Goal: Task Accomplishment & Management: Manage account settings

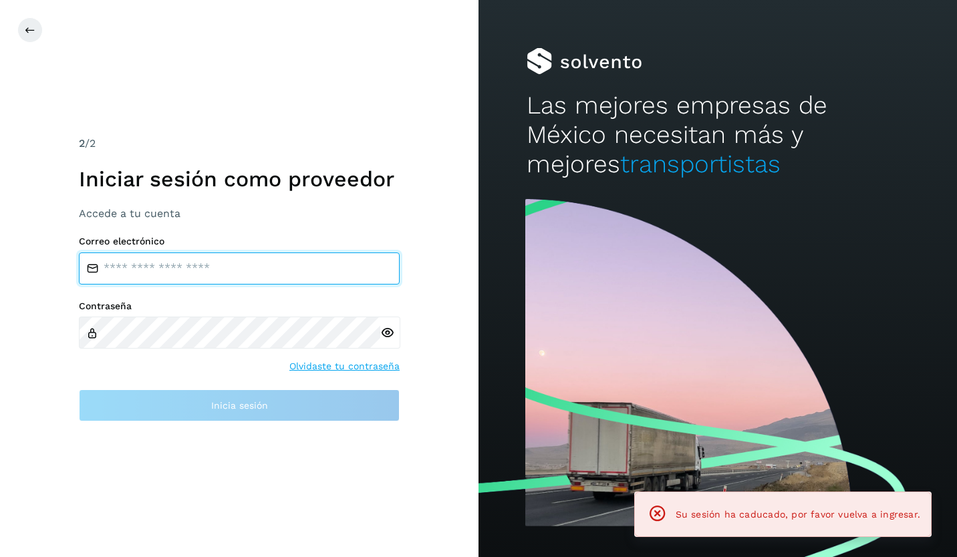
type input "**********"
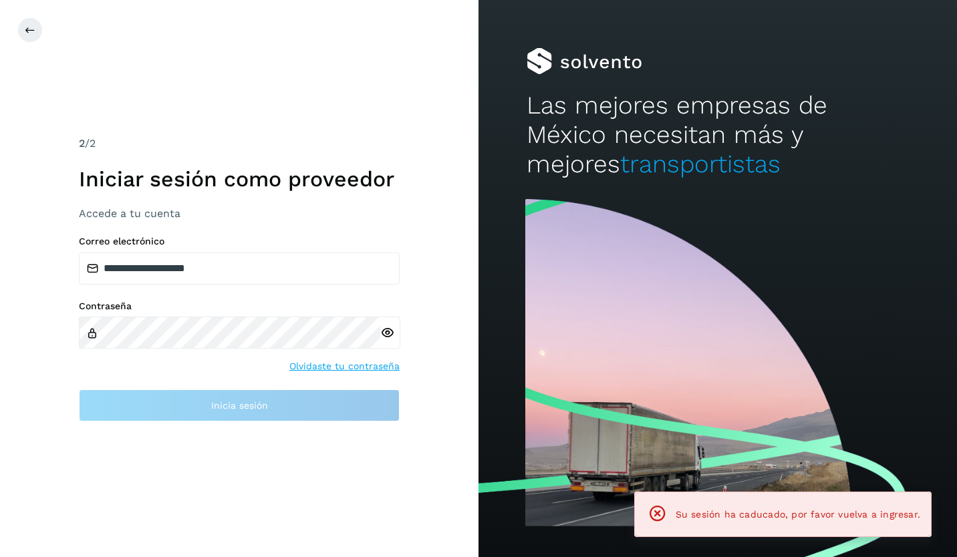
click at [385, 335] on icon at bounding box center [387, 333] width 14 height 14
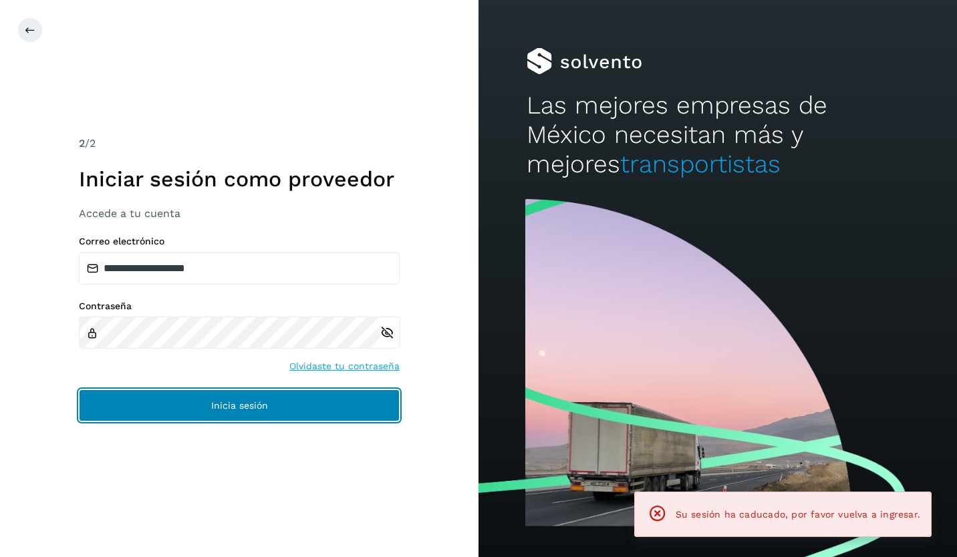
click at [214, 406] on span "Inicia sesión" at bounding box center [239, 405] width 57 height 9
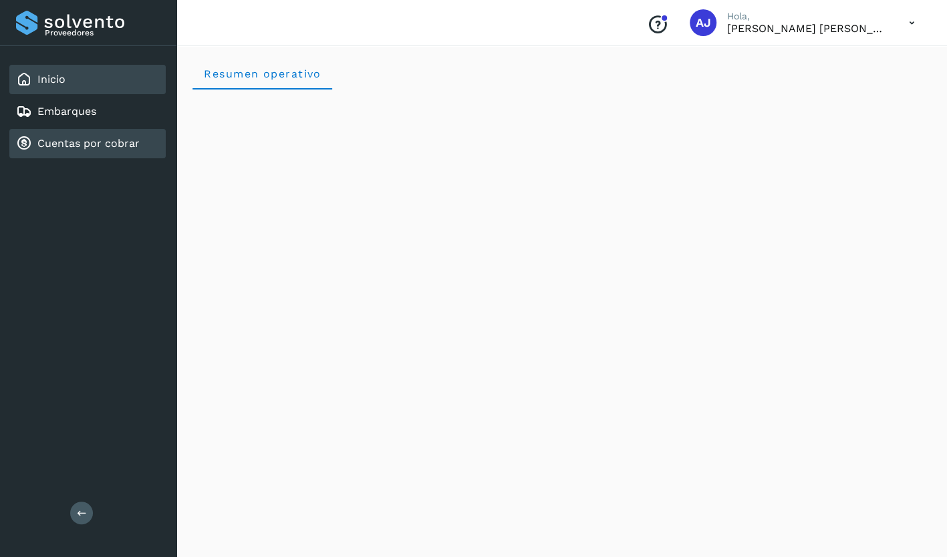
click at [55, 134] on div "Cuentas por cobrar" at bounding box center [87, 143] width 156 height 29
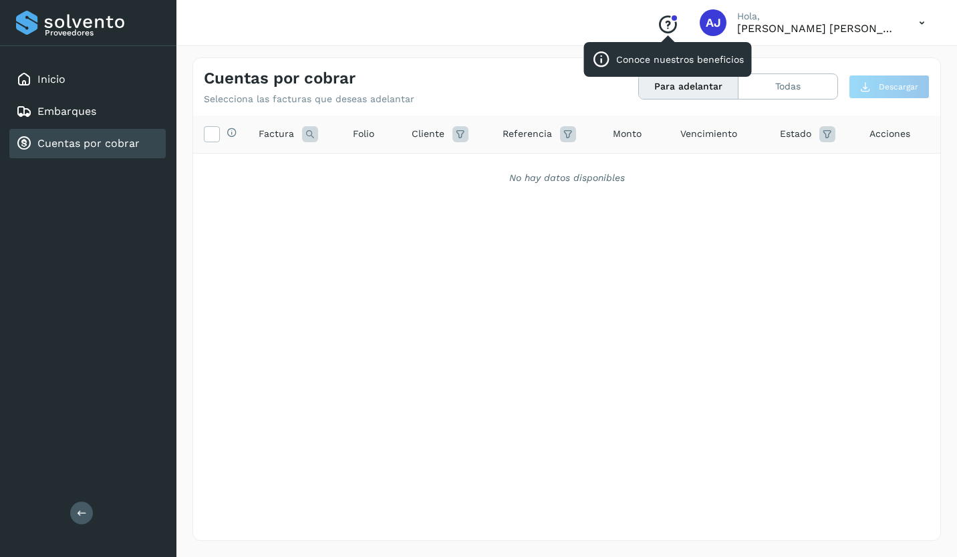
click at [678, 26] on icon "Conoce nuestros beneficios" at bounding box center [667, 24] width 21 height 21
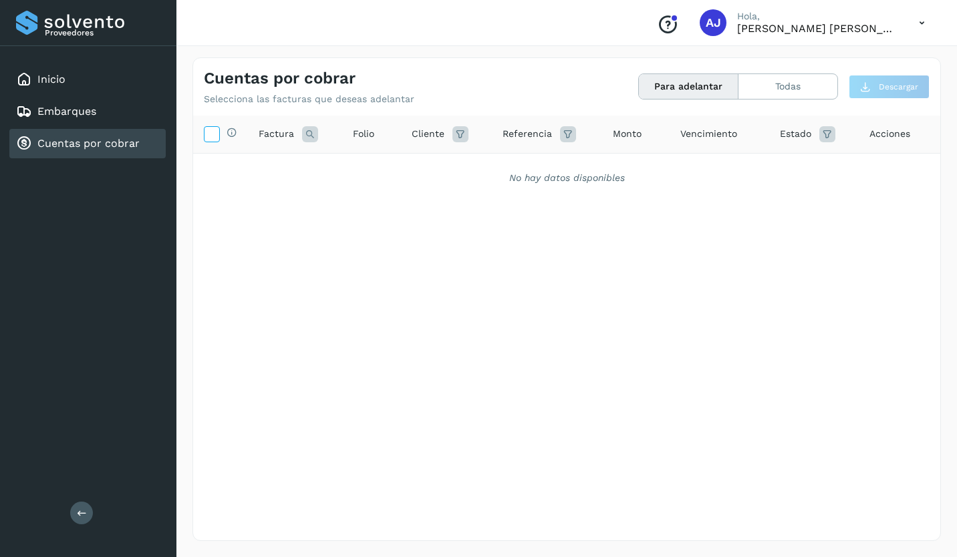
click at [212, 128] on icon at bounding box center [211, 133] width 14 height 14
